Goal: Check status: Check status

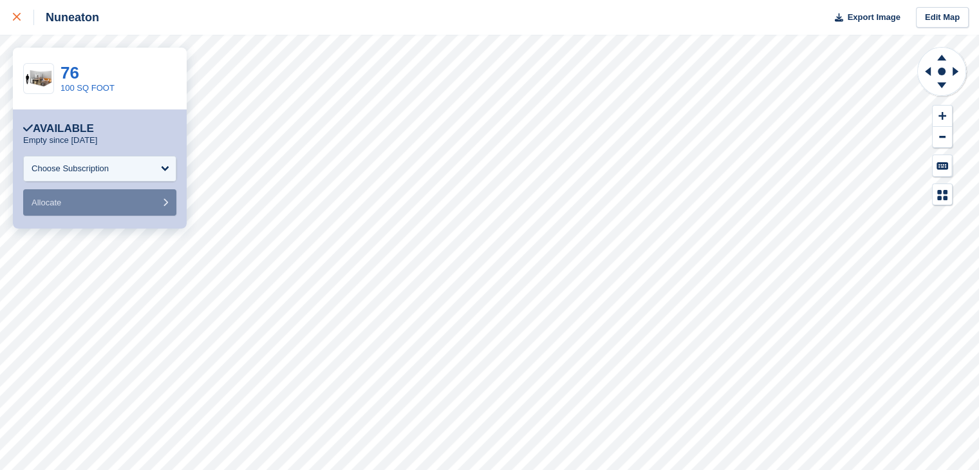
click at [17, 14] on icon at bounding box center [17, 17] width 8 height 8
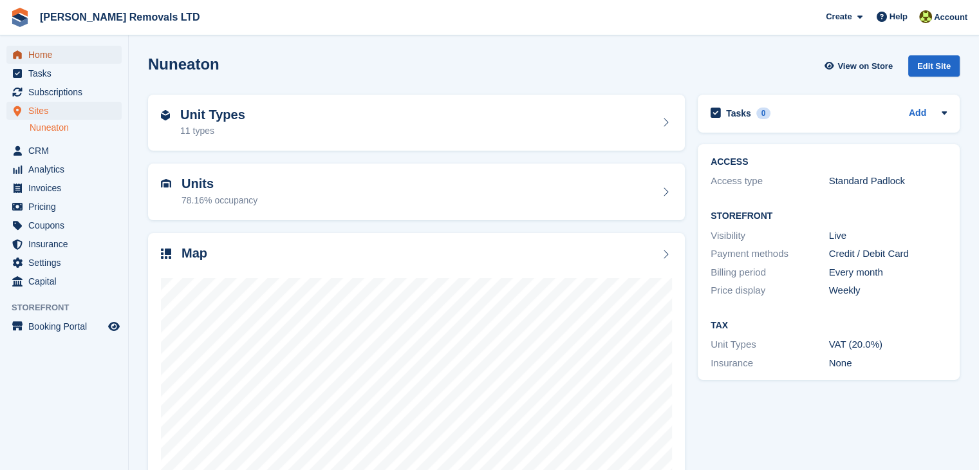
click at [85, 54] on span "Home" at bounding box center [66, 55] width 77 height 18
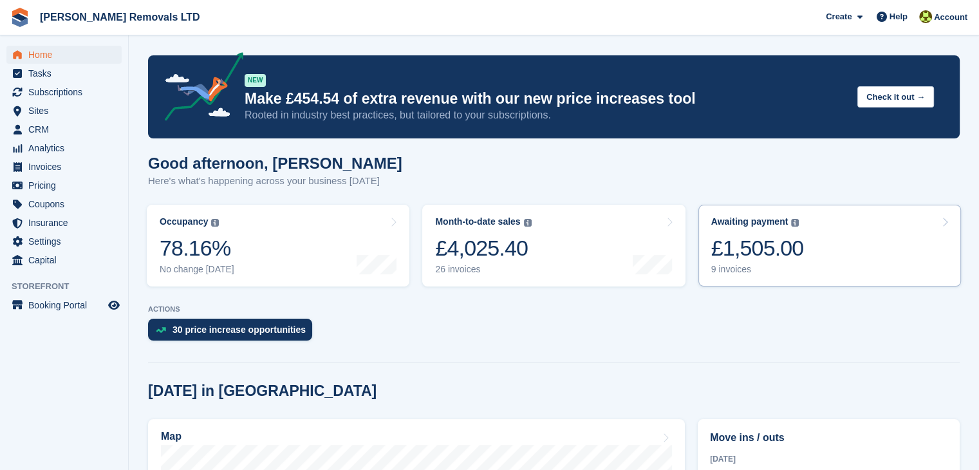
click at [736, 267] on div "9 invoices" at bounding box center [757, 269] width 93 height 11
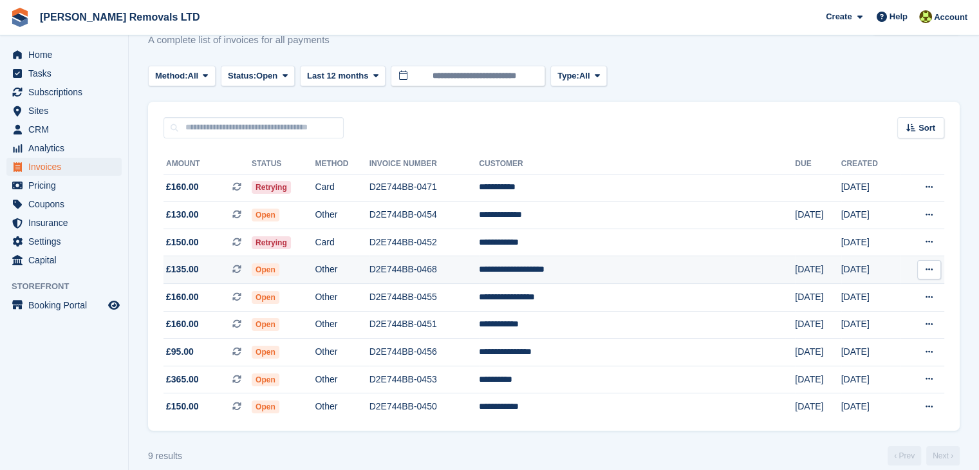
scroll to position [58, 0]
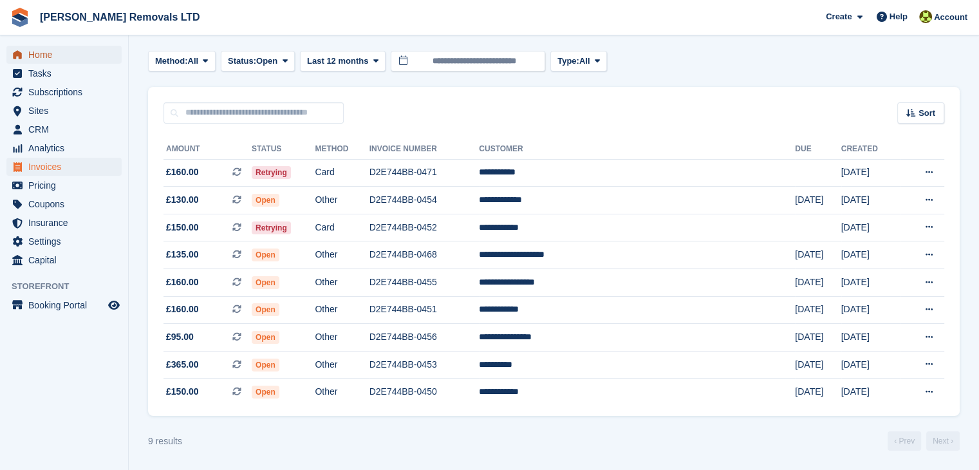
click at [65, 55] on span "Home" at bounding box center [66, 55] width 77 height 18
